Goal: Transaction & Acquisition: Purchase product/service

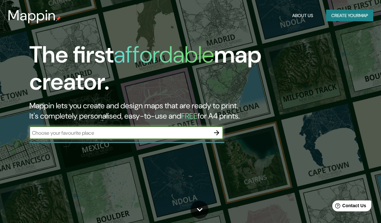
click at [357, 16] on button "Create your map" at bounding box center [349, 16] width 47 height 12
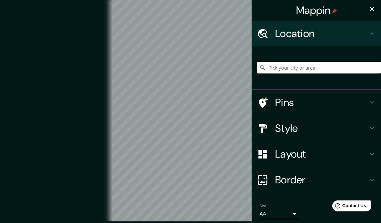
click at [315, 72] on input "Pick your city or area" at bounding box center [319, 68] width 124 height 12
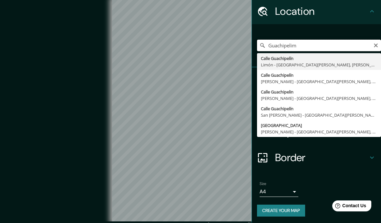
scroll to position [22, 0]
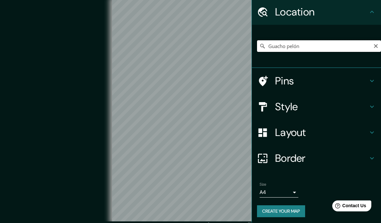
click at [342, 45] on input "Guacho pelón" at bounding box center [319, 46] width 124 height 12
click at [361, 43] on input "[GEOGRAPHIC_DATA], [GEOGRAPHIC_DATA], [GEOGRAPHIC_DATA]" at bounding box center [319, 46] width 124 height 12
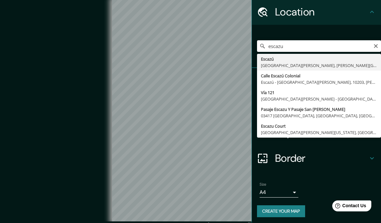
type input "Escazú, [GEOGRAPHIC_DATA][PERSON_NAME], [PERSON_NAME][GEOGRAPHIC_DATA]"
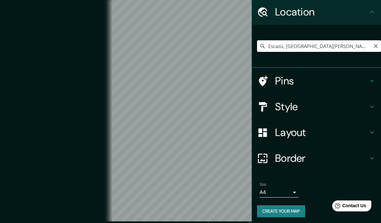
click at [349, 50] on input "Escazú, [GEOGRAPHIC_DATA][PERSON_NAME], [PERSON_NAME][GEOGRAPHIC_DATA]" at bounding box center [319, 46] width 124 height 12
click at [310, 47] on input "Escazú, [GEOGRAPHIC_DATA][PERSON_NAME], [PERSON_NAME][GEOGRAPHIC_DATA]" at bounding box center [319, 46] width 124 height 12
click at [373, 46] on icon "Clear" at bounding box center [375, 46] width 5 height 5
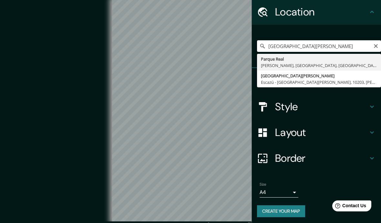
type input "[GEOGRAPHIC_DATA][PERSON_NAME], [GEOGRAPHIC_DATA] - [GEOGRAPHIC_DATA][PERSON_NA…"
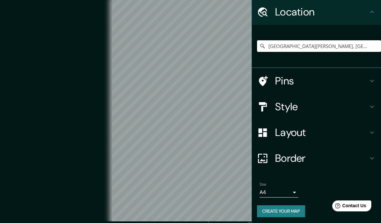
click at [313, 79] on h4 "Pins" at bounding box center [321, 81] width 93 height 13
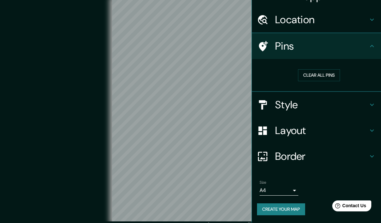
scroll to position [7, 0]
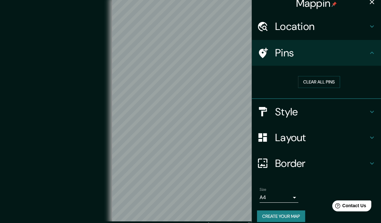
click at [318, 85] on button "Clear all pins" at bounding box center [319, 82] width 42 height 12
click at [309, 111] on h4 "Style" at bounding box center [321, 111] width 93 height 13
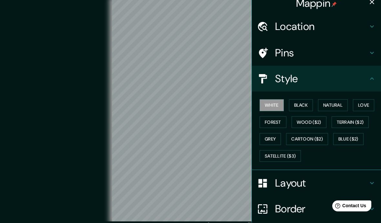
click at [339, 104] on button "Natural" at bounding box center [333, 105] width 30 height 12
click at [302, 103] on button "Black" at bounding box center [301, 105] width 24 height 12
click at [364, 103] on button "Love" at bounding box center [363, 105] width 21 height 12
click at [325, 106] on button "Natural" at bounding box center [333, 105] width 30 height 12
click at [274, 126] on button "Forest" at bounding box center [272, 122] width 27 height 12
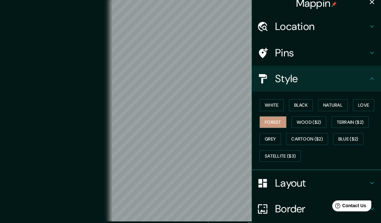
click at [276, 141] on button "Grey" at bounding box center [269, 139] width 21 height 12
click at [329, 105] on button "Natural" at bounding box center [333, 105] width 30 height 12
click at [328, 183] on h4 "Layout" at bounding box center [321, 183] width 93 height 13
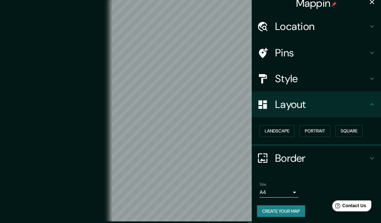
scroll to position [7, 0]
click at [289, 131] on button "Landscape" at bounding box center [276, 131] width 35 height 12
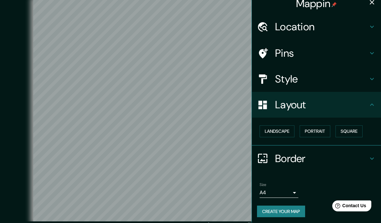
click at [358, 128] on button "Square" at bounding box center [348, 131] width 27 height 12
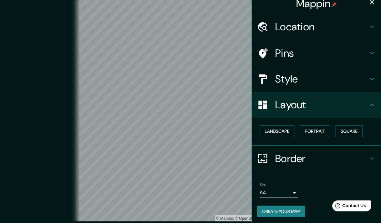
click at [286, 129] on button "Landscape" at bounding box center [276, 131] width 35 height 12
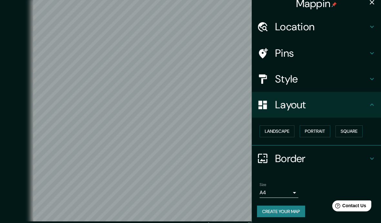
click at [372, 78] on icon at bounding box center [372, 79] width 8 height 8
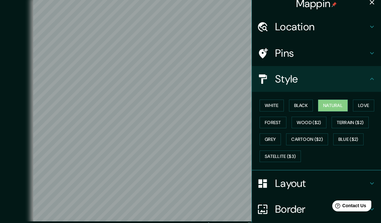
click at [371, 81] on icon at bounding box center [372, 79] width 8 height 8
click at [317, 122] on button "Wood ($2)" at bounding box center [308, 123] width 35 height 12
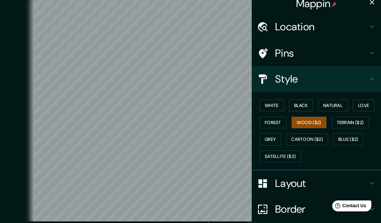
click at [361, 121] on button "Terrain ($2)" at bounding box center [349, 123] width 37 height 12
click at [318, 137] on button "Cartoon ($2)" at bounding box center [307, 140] width 42 height 12
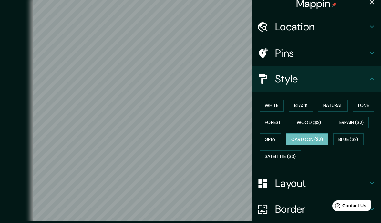
click at [356, 140] on button "Blue ($2)" at bounding box center [348, 140] width 30 height 12
click at [296, 155] on button "Satellite ($3)" at bounding box center [279, 157] width 41 height 12
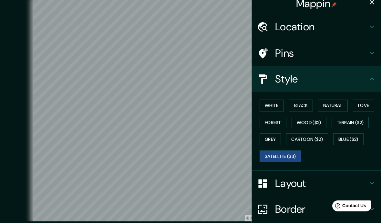
click at [337, 104] on button "Natural" at bounding box center [333, 106] width 30 height 12
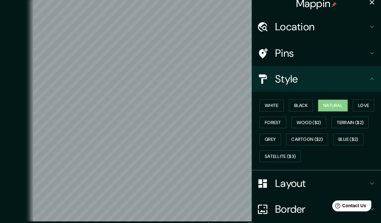
click at [370, 80] on icon at bounding box center [372, 79] width 8 height 8
click at [372, 83] on div "Style" at bounding box center [316, 79] width 129 height 26
